Goal: Task Accomplishment & Management: Use online tool/utility

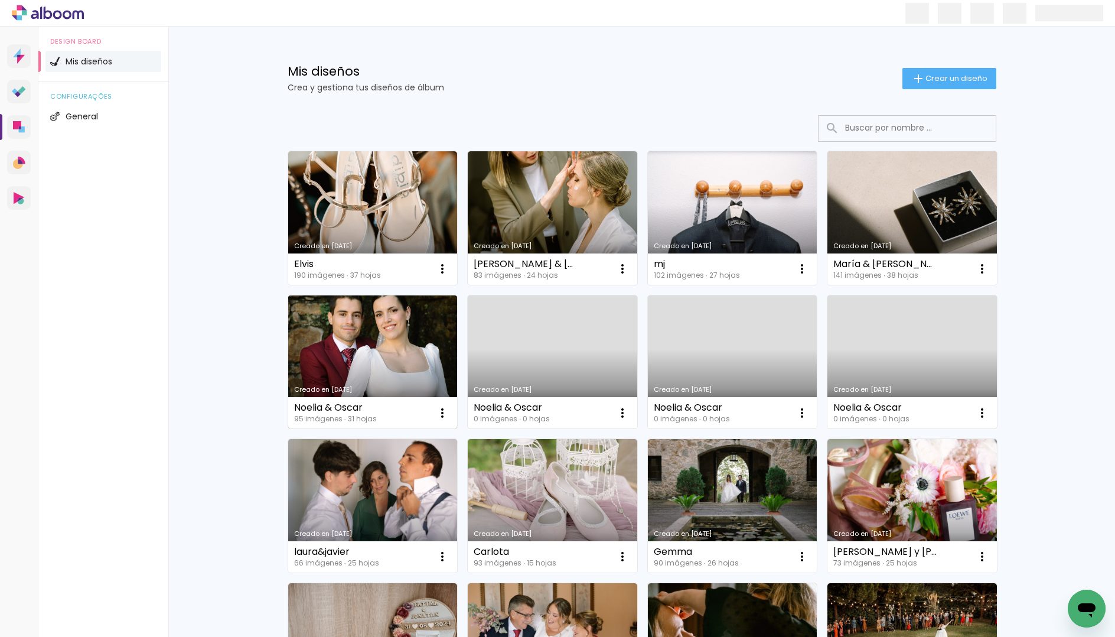
click at [383, 358] on link "Creado en [DATE]" at bounding box center [373, 362] width 170 height 134
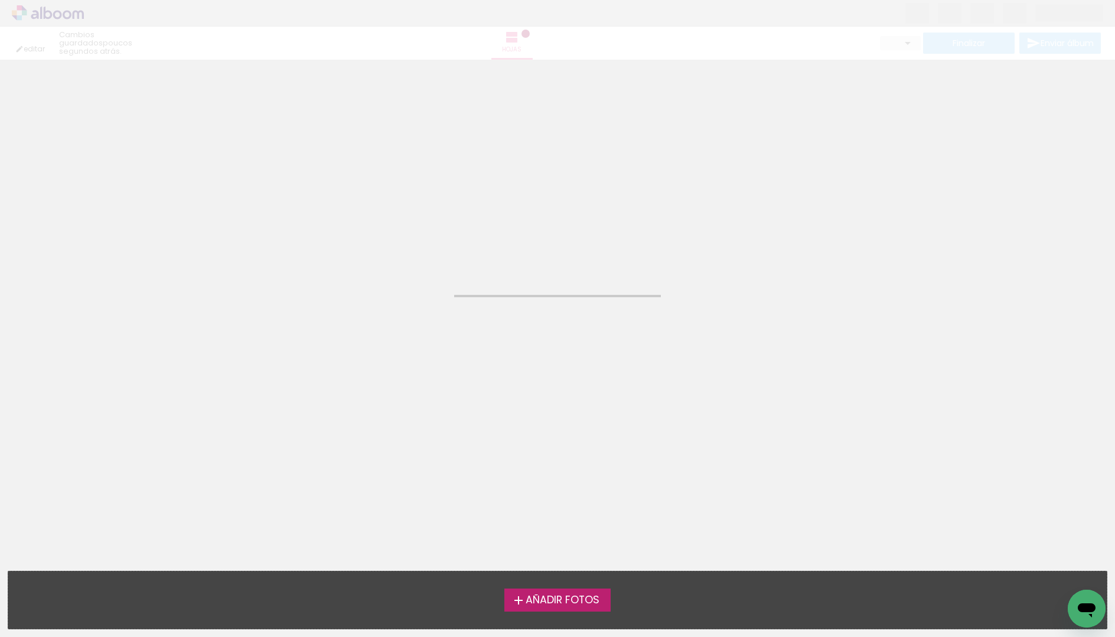
type input "JPG"
type input "Alta, 300 DPI"
